Goal: Information Seeking & Learning: Learn about a topic

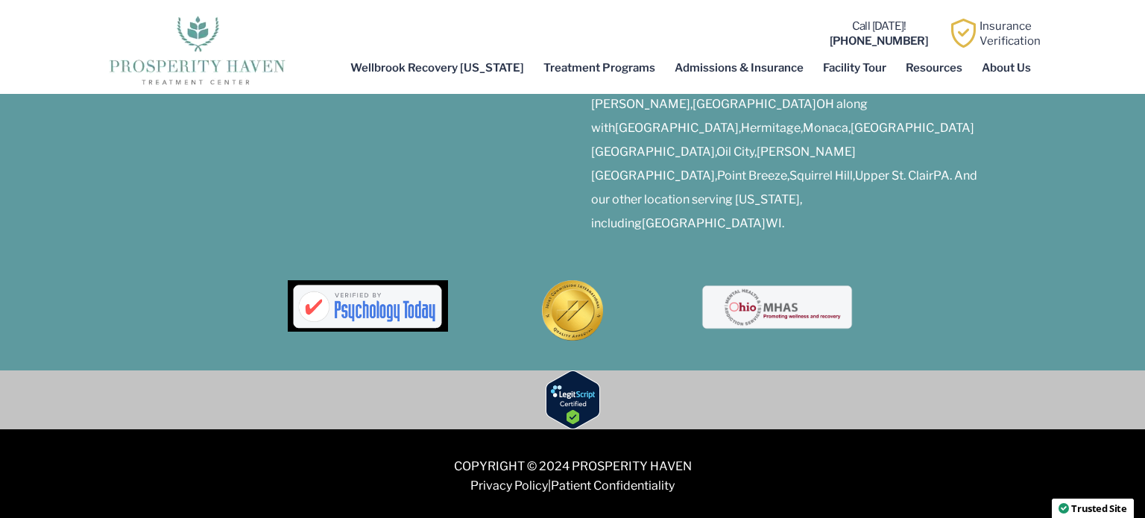
scroll to position [7651, 0]
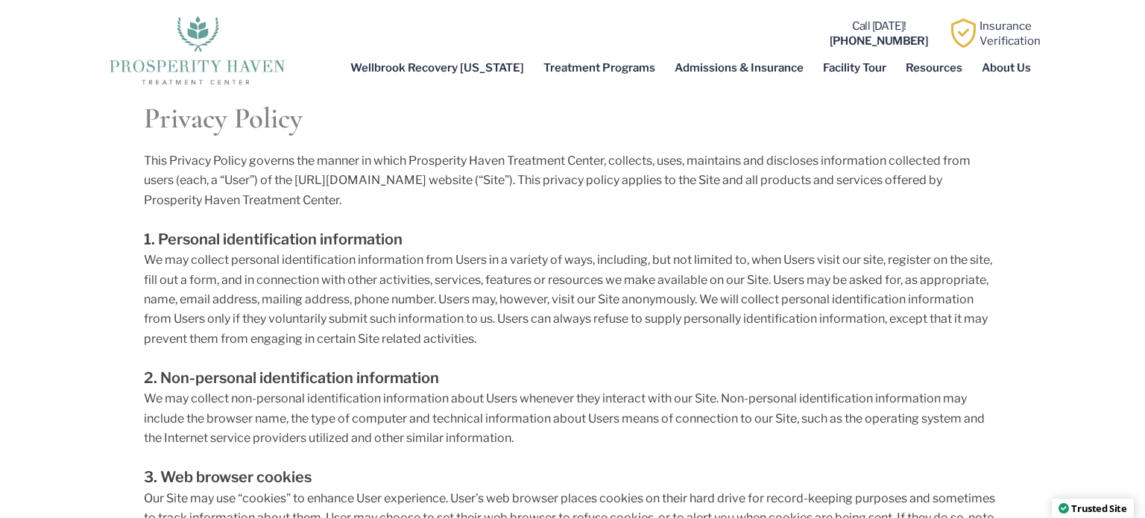
click at [411, 154] on span "This Privacy Policy governs the manner in which Prosperity Haven Treatment Cent…" at bounding box center [557, 181] width 827 height 54
drag, startPoint x: 411, startPoint y: 151, endPoint x: 580, endPoint y: 154, distance: 169.3
click at [580, 154] on span "This Privacy Policy governs the manner in which Prosperity Haven Treatment Cent…" at bounding box center [557, 181] width 827 height 54
copy span "Prosperity Haven Treatment Center"
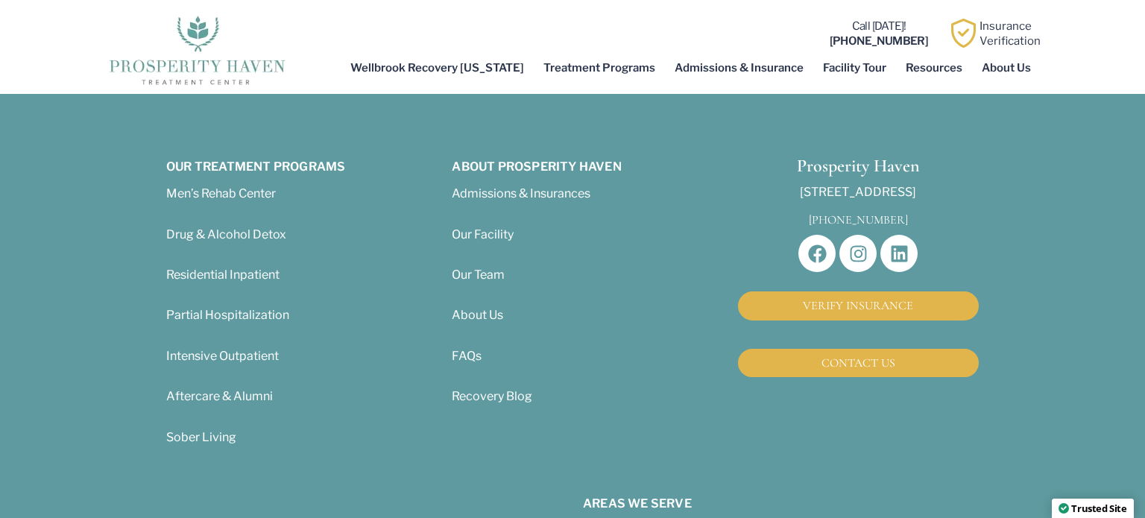
scroll to position [4888, 0]
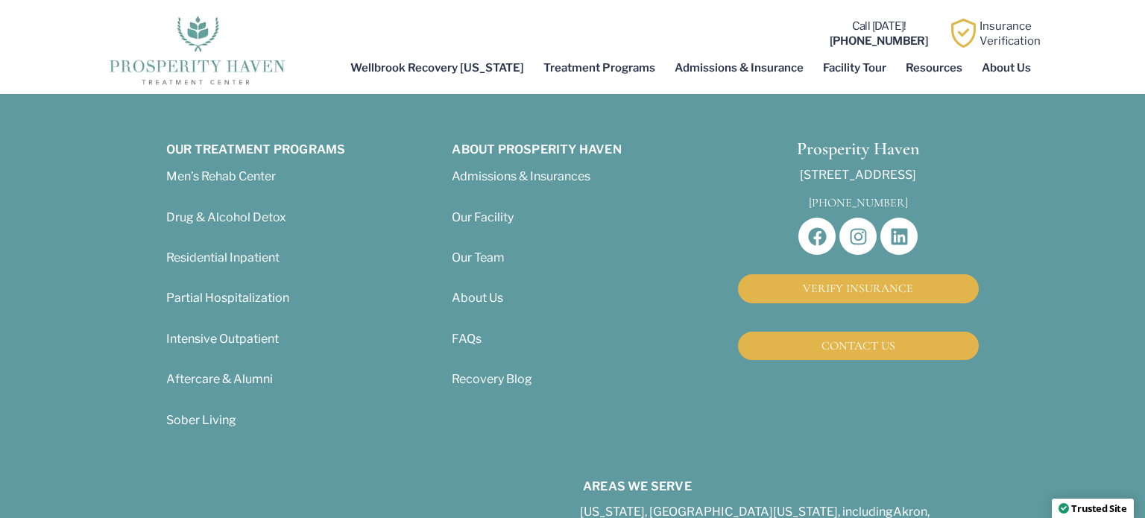
click at [492, 296] on span "About Us" at bounding box center [477, 298] width 51 height 14
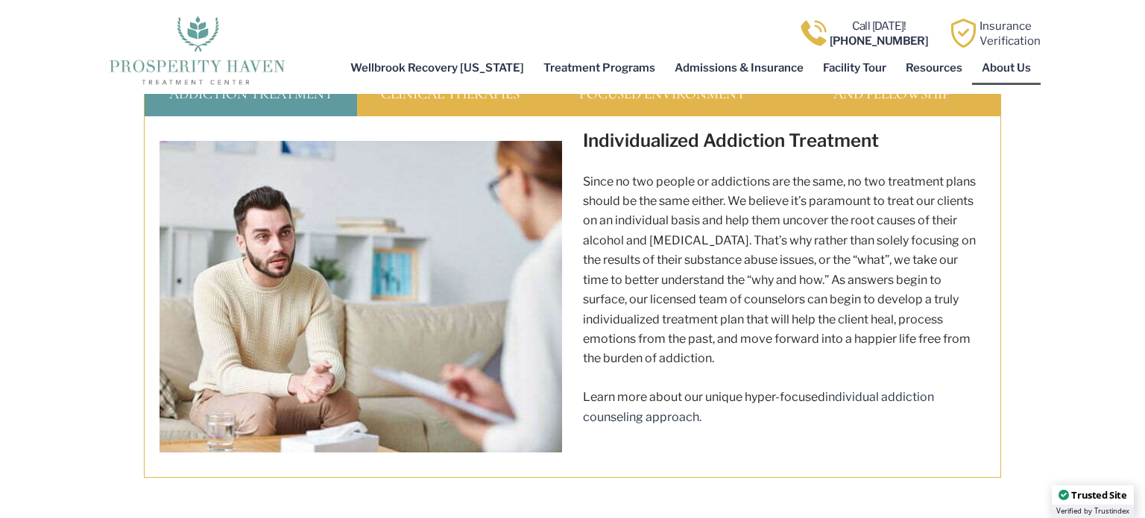
scroll to position [1896, 0]
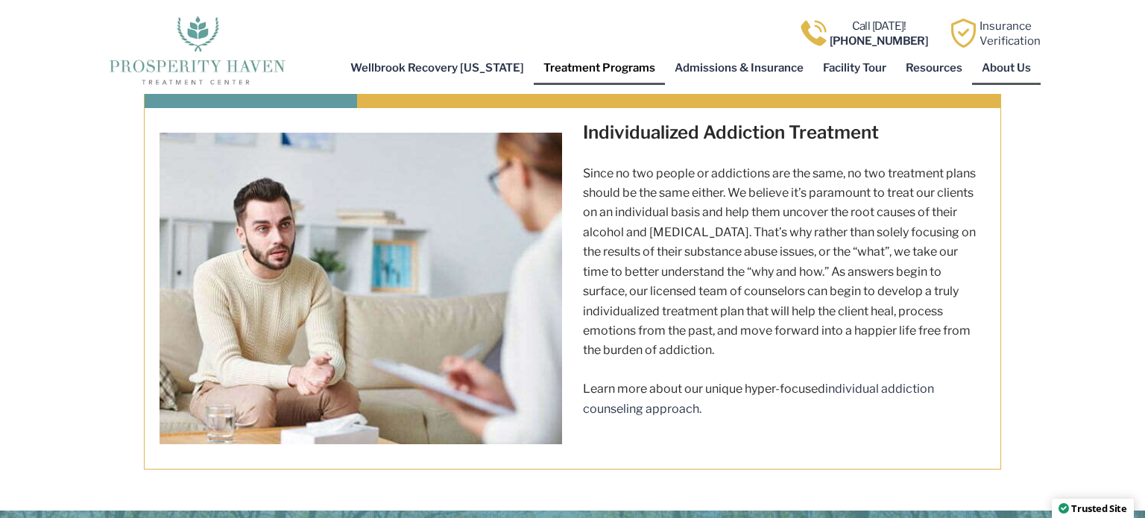
click at [600, 72] on link "Treatment Programs" at bounding box center [599, 68] width 131 height 34
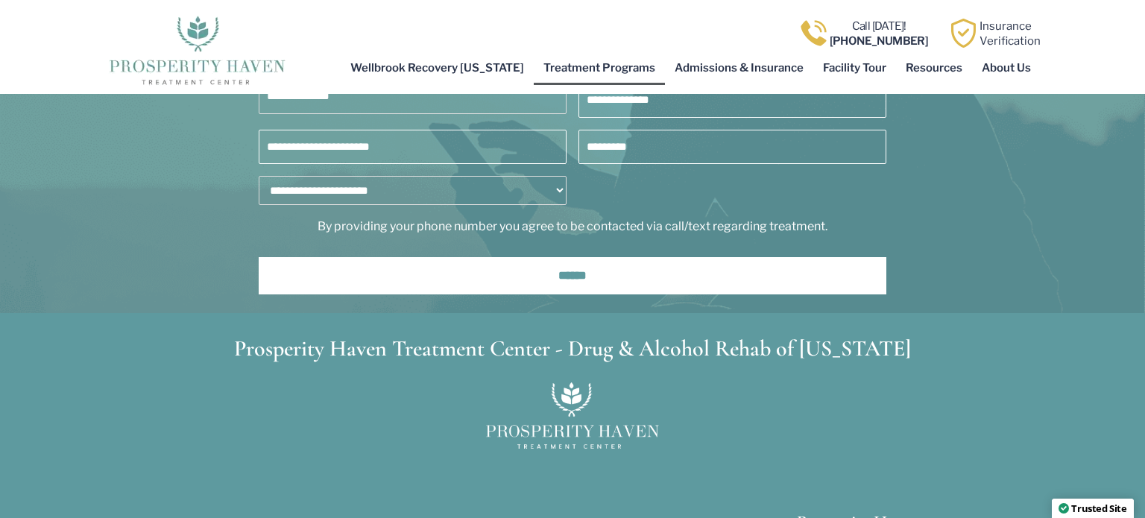
scroll to position [5560, 0]
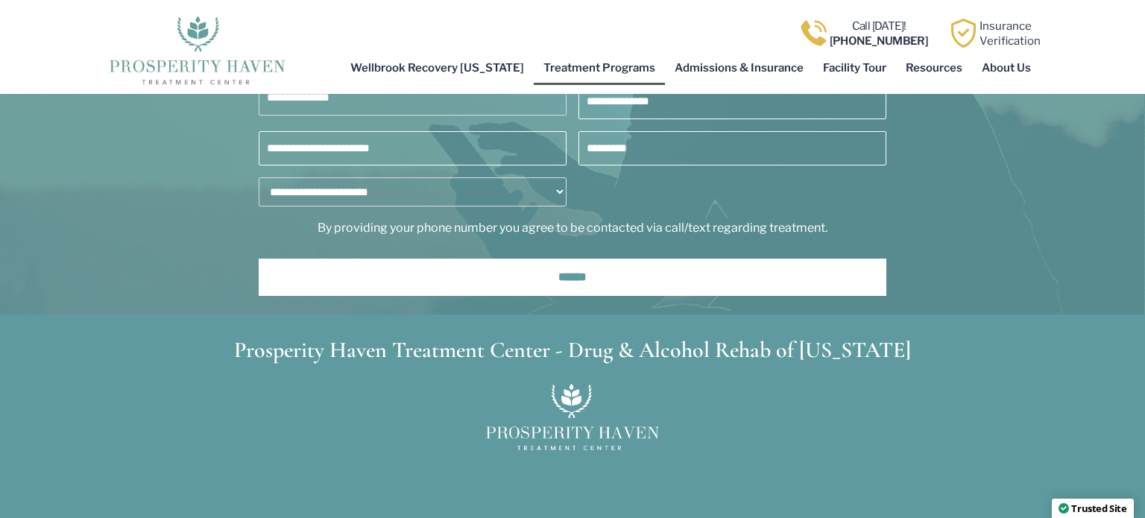
click at [271, 339] on h3 "Prosperity Haven Treatment Center - Drug & Alcohol Rehab of [US_STATE]" at bounding box center [573, 350] width 858 height 22
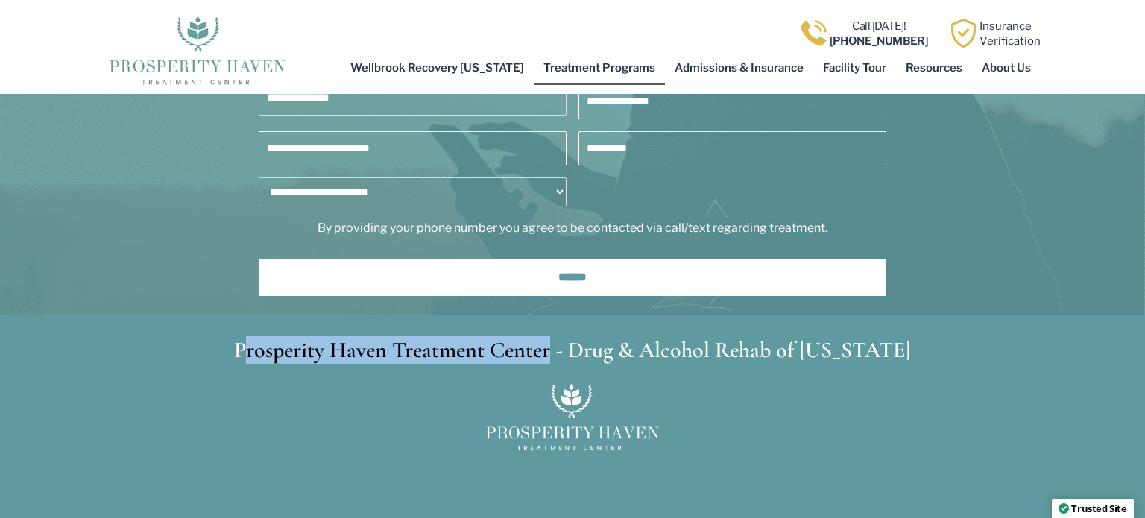
drag, startPoint x: 289, startPoint y: 277, endPoint x: 586, endPoint y: 280, distance: 297.6
click at [586, 339] on h3 "Prosperity Haven Treatment Center - Drug & Alcohol Rehab of [US_STATE]" at bounding box center [573, 350] width 858 height 22
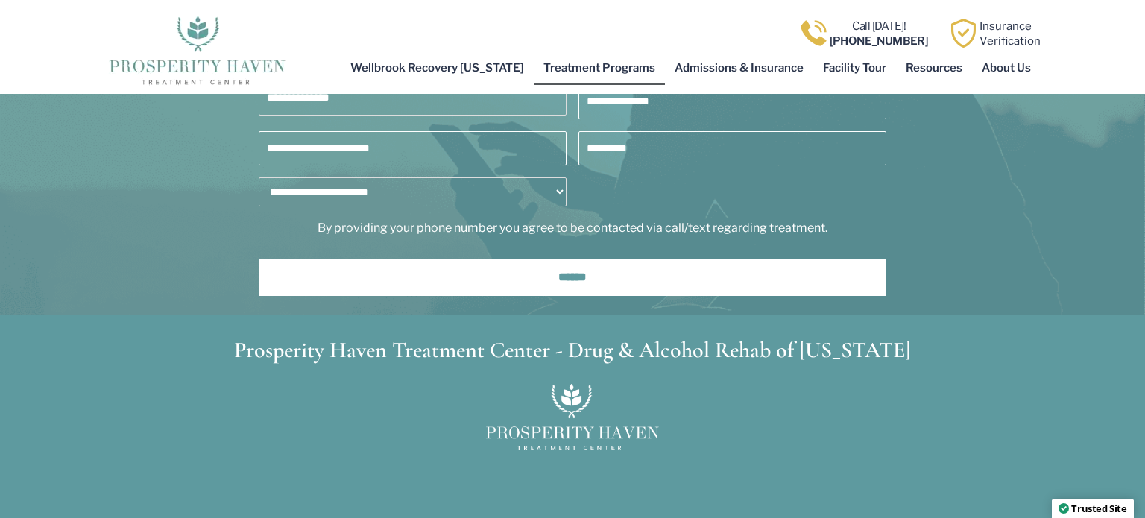
click at [263, 339] on h3 "Prosperity Haven Treatment Center - Drug & Alcohol Rehab of [US_STATE]" at bounding box center [573, 350] width 858 height 22
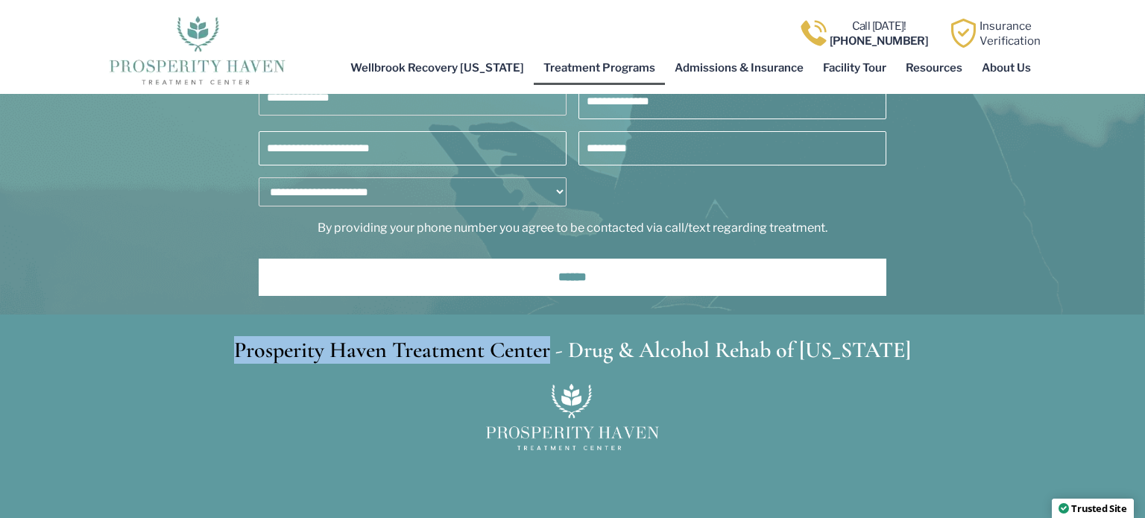
drag, startPoint x: 371, startPoint y: 280, endPoint x: 585, endPoint y: 292, distance: 214.4
click at [585, 339] on h3 "Prosperity Haven Treatment Center - Drug & Alcohol Rehab of [US_STATE]" at bounding box center [573, 350] width 858 height 22
copy h3 "Prosperity Haven Treatment Center"
